Goal: Task Accomplishment & Management: Manage account settings

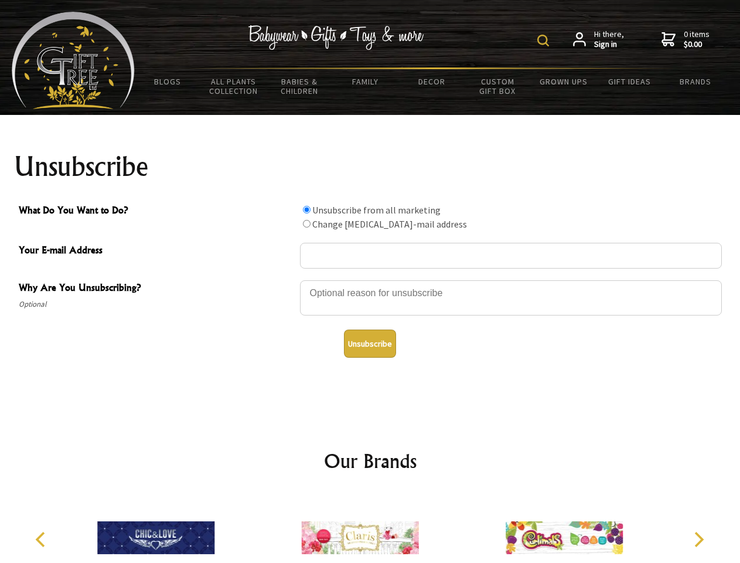
click at [545, 40] on img at bounding box center [543, 41] width 12 height 12
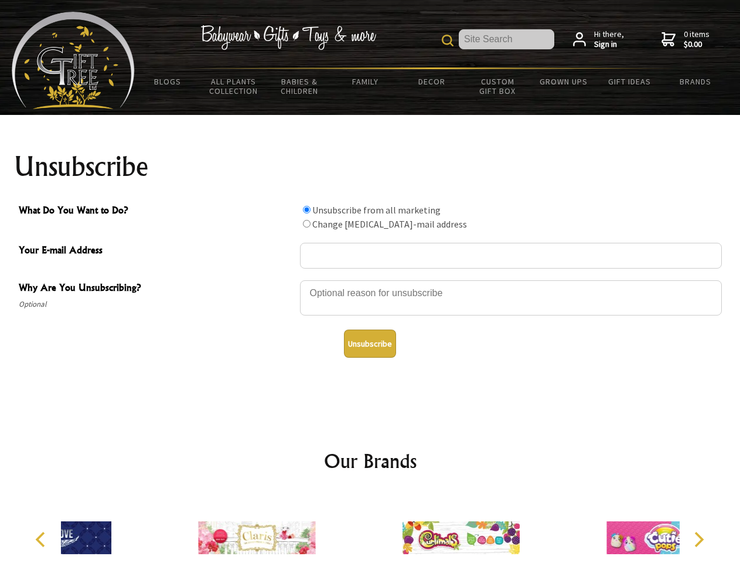
click at [370, 280] on div at bounding box center [511, 299] width 422 height 41
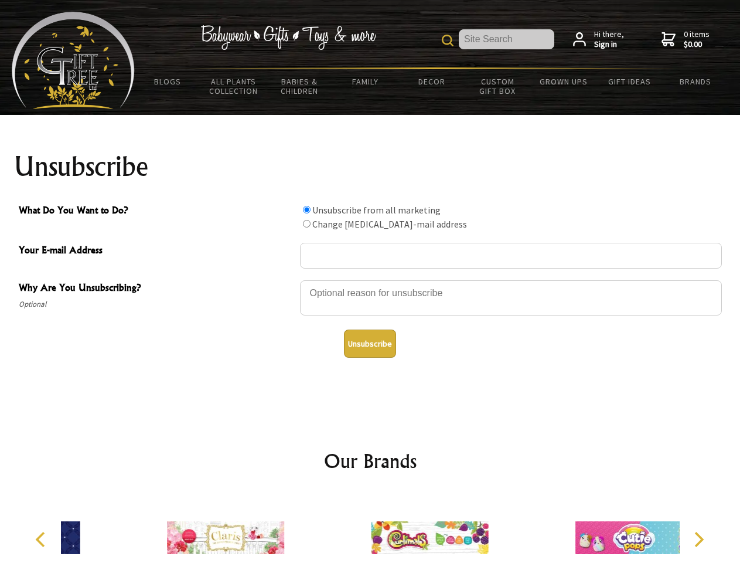
click at [306, 209] on input "What Do You Want to Do?" at bounding box center [307, 210] width 8 height 8
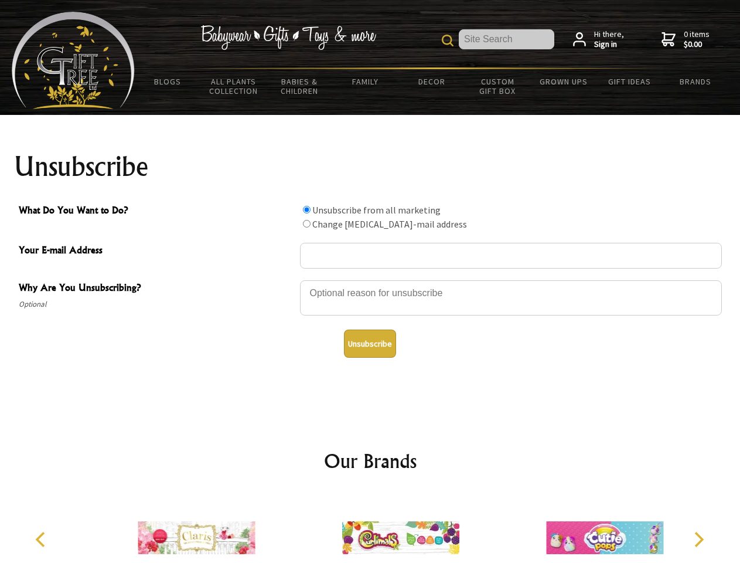
click at [306, 223] on input "What Do You Want to Do?" at bounding box center [307, 224] width 8 height 8
radio input "true"
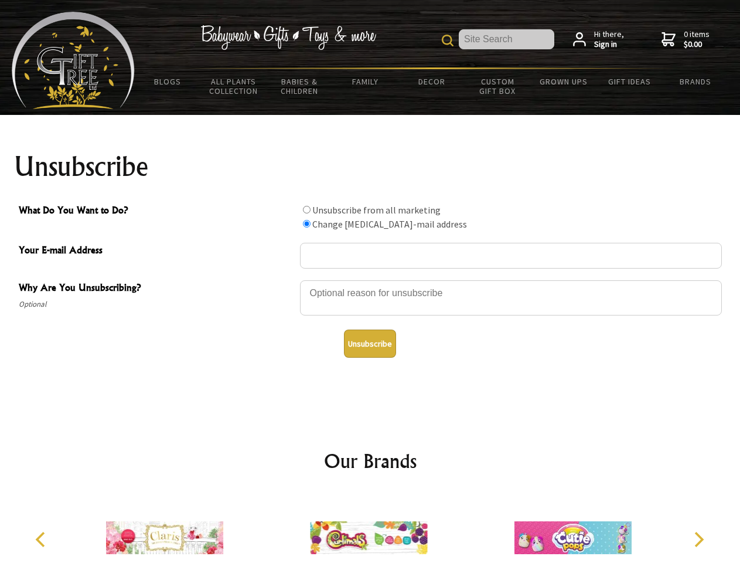
click at [370, 343] on button "Unsubscribe" at bounding box center [370, 343] width 52 height 28
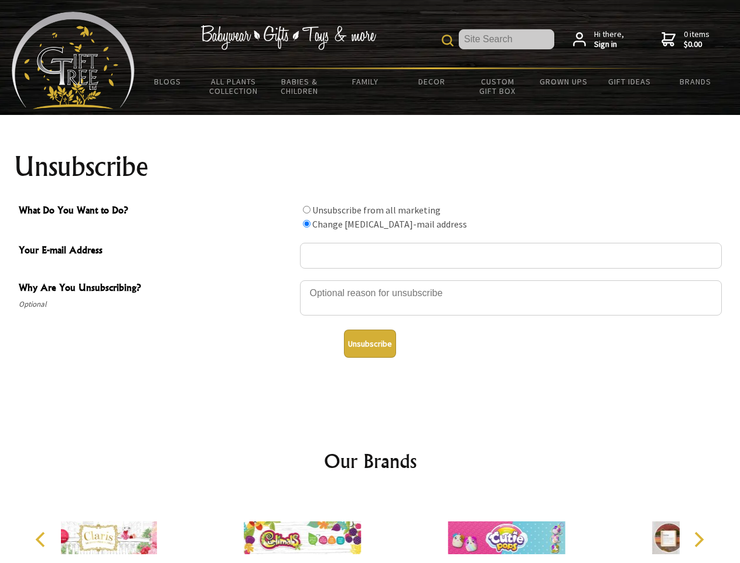
click at [42, 539] on icon "Previous" at bounding box center [41, 538] width 15 height 15
click at [698, 539] on icon "Next" at bounding box center [697, 538] width 15 height 15
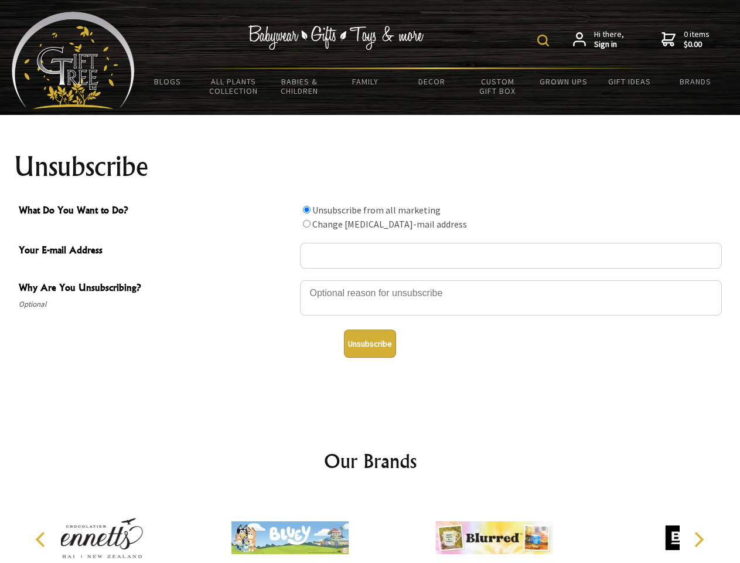
click at [545, 40] on img at bounding box center [543, 41] width 12 height 12
click at [370, 280] on div at bounding box center [511, 299] width 422 height 41
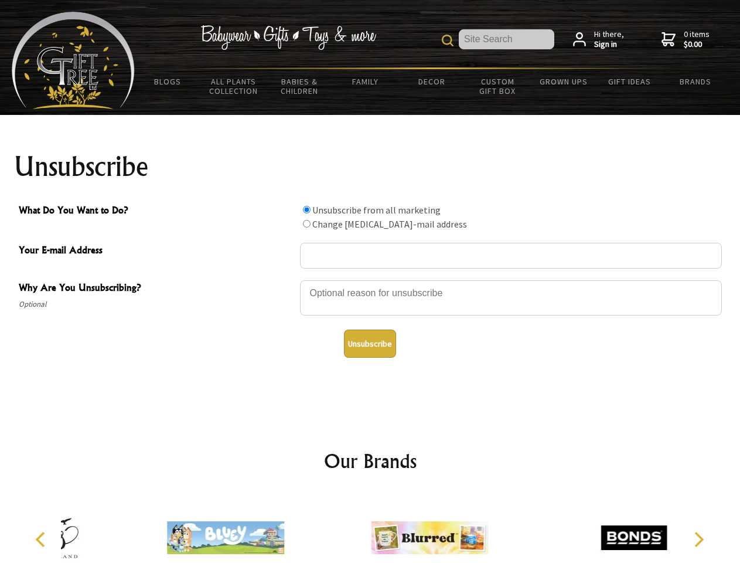
click at [306, 209] on input "What Do You Want to Do?" at bounding box center [307, 210] width 8 height 8
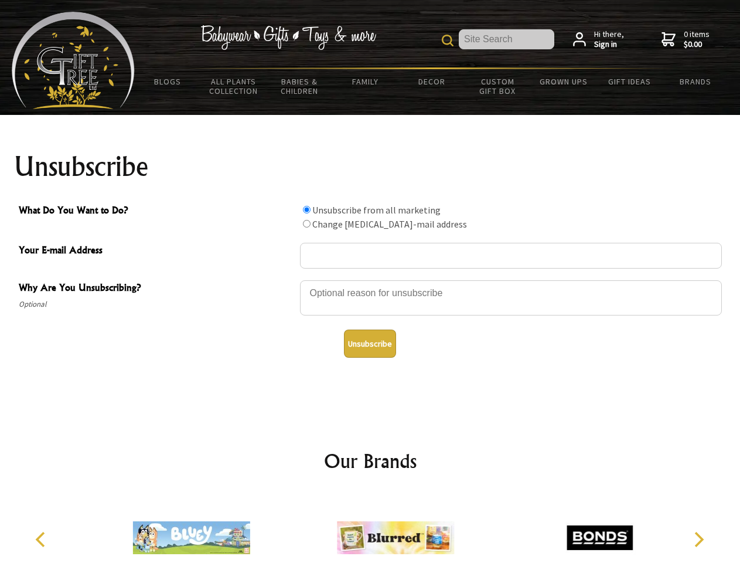
click at [306, 223] on input "What Do You Want to Do?" at bounding box center [307, 224] width 8 height 8
radio input "true"
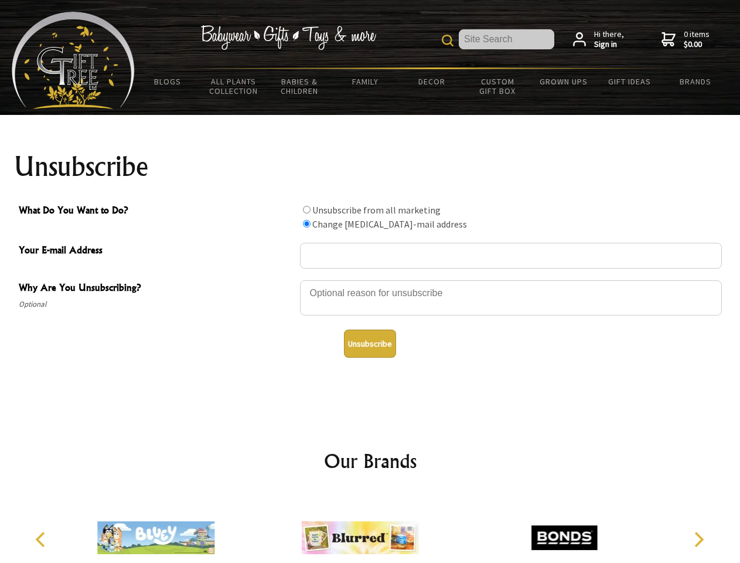
click at [370, 343] on button "Unsubscribe" at bounding box center [370, 343] width 52 height 28
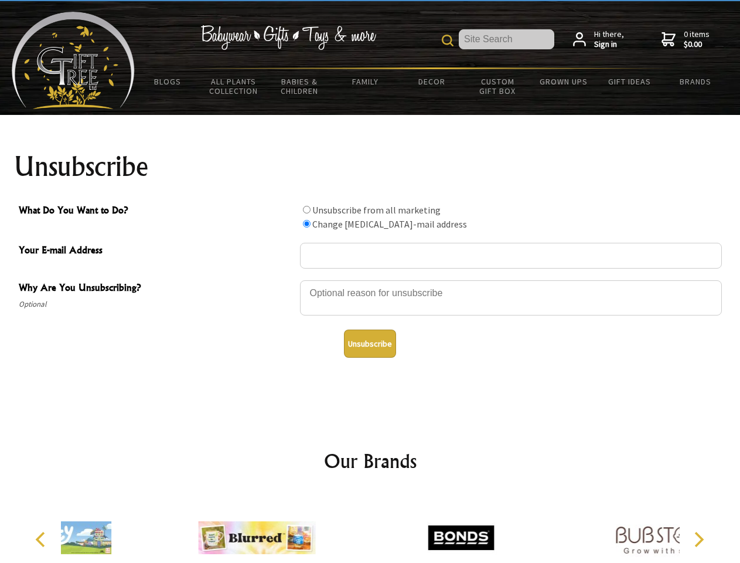
click at [42, 539] on icon "Previous" at bounding box center [41, 538] width 15 height 15
click at [698, 539] on icon "Next" at bounding box center [697, 538] width 15 height 15
